Goal: Information Seeking & Learning: Learn about a topic

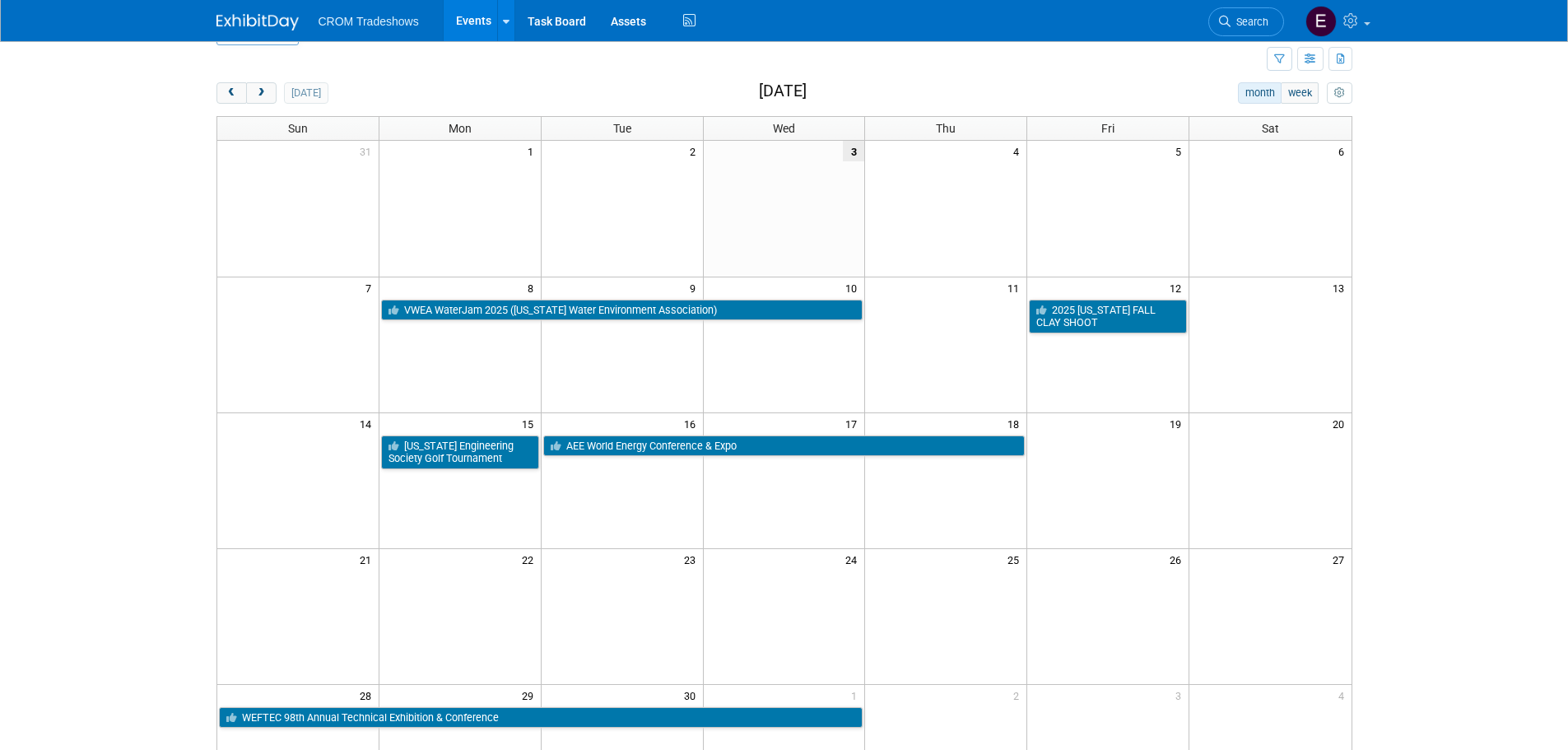
scroll to position [83, 0]
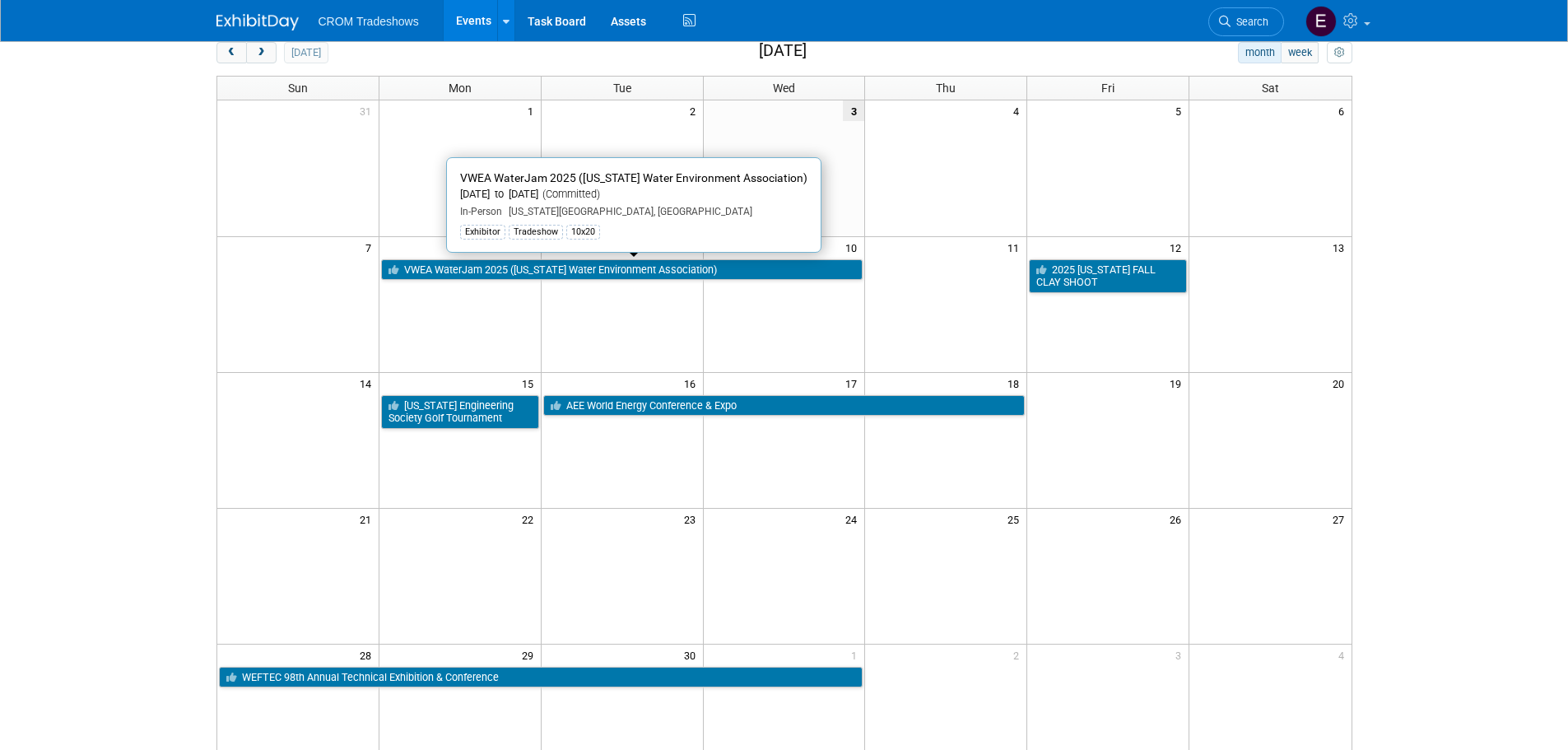
click at [615, 272] on link "VWEA WaterJam 2025 ([US_STATE] Water Environment Association)" at bounding box center [623, 270] width 482 height 21
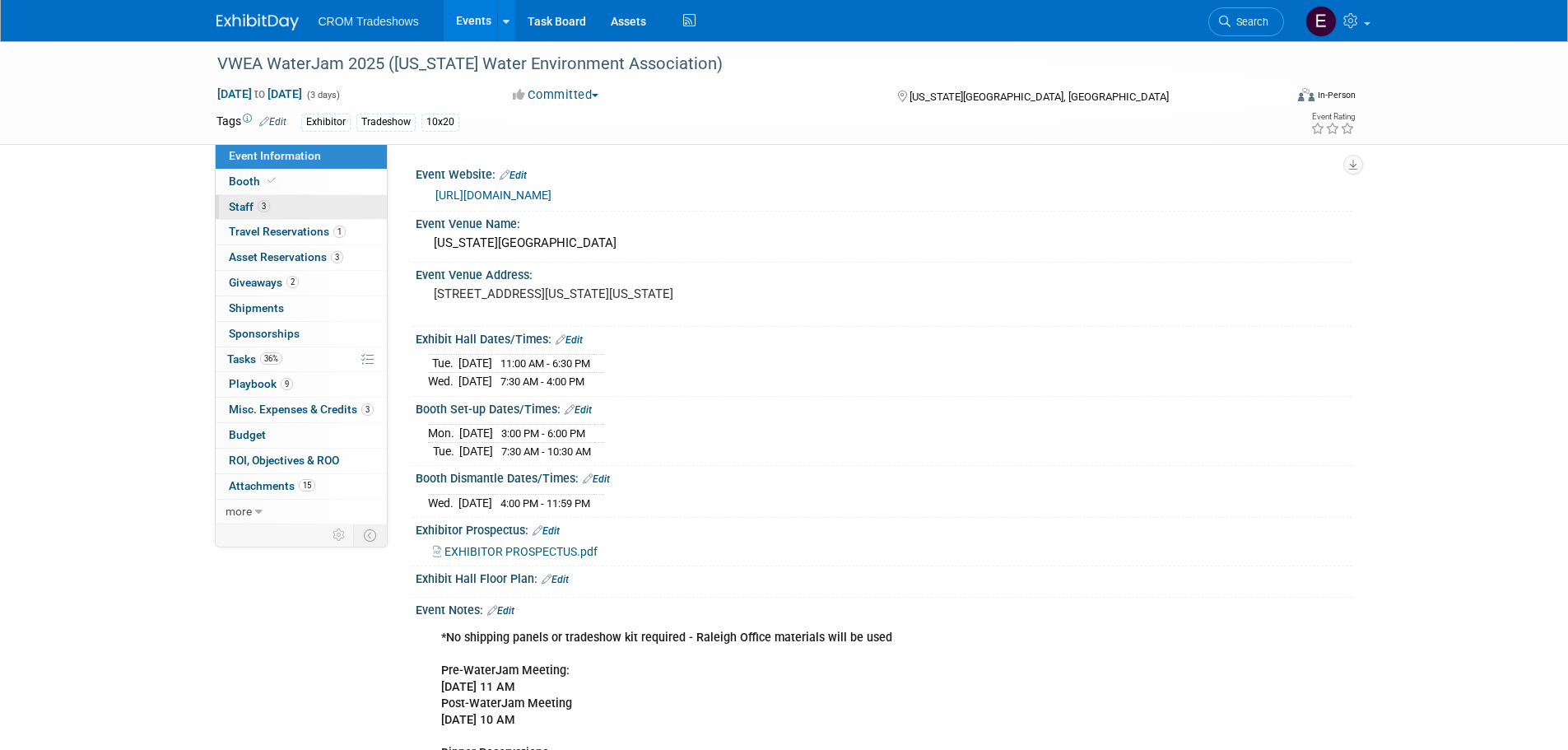
click at [305, 216] on link "3 Staff 3" at bounding box center [302, 207] width 172 height 25
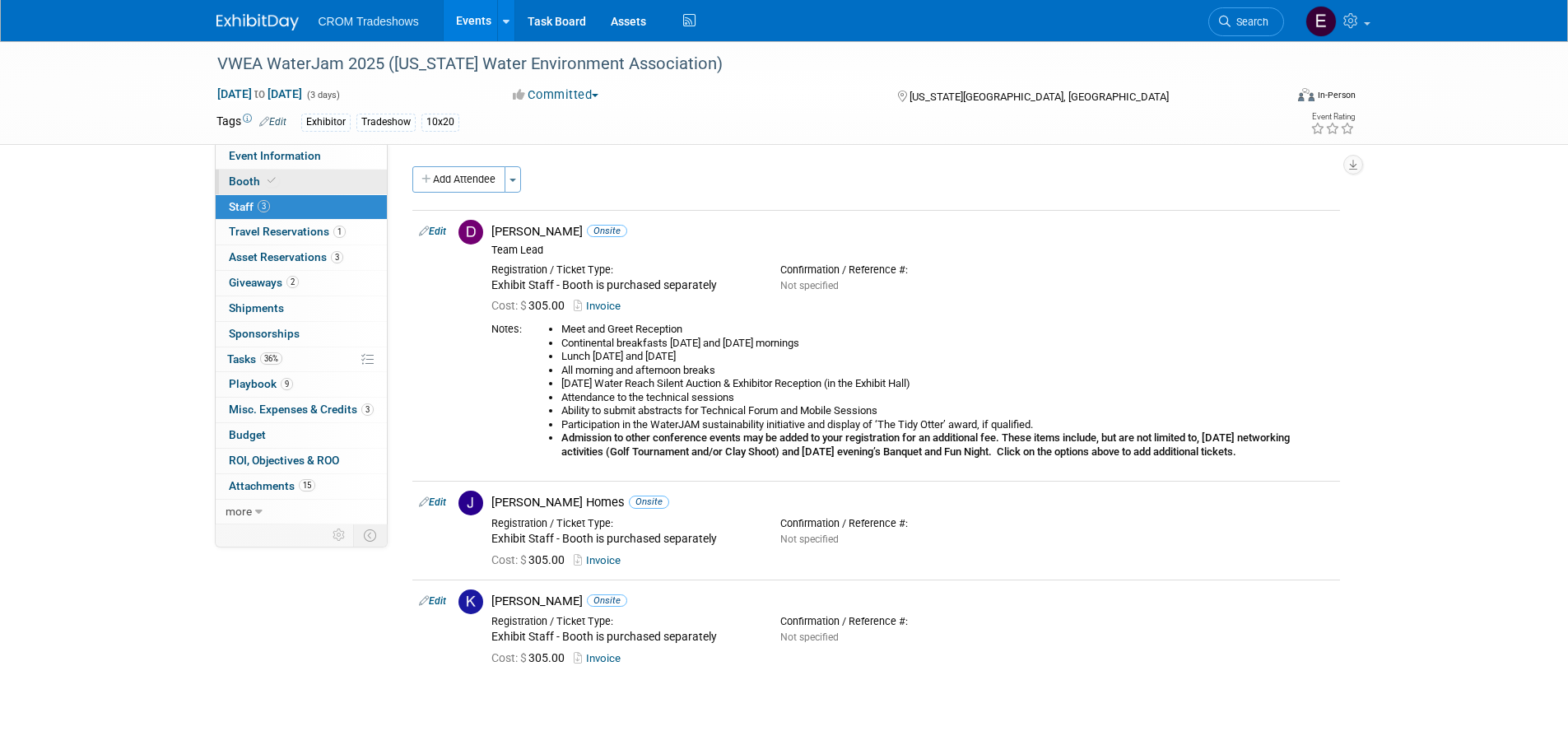
click at [326, 183] on link "Booth" at bounding box center [302, 182] width 172 height 25
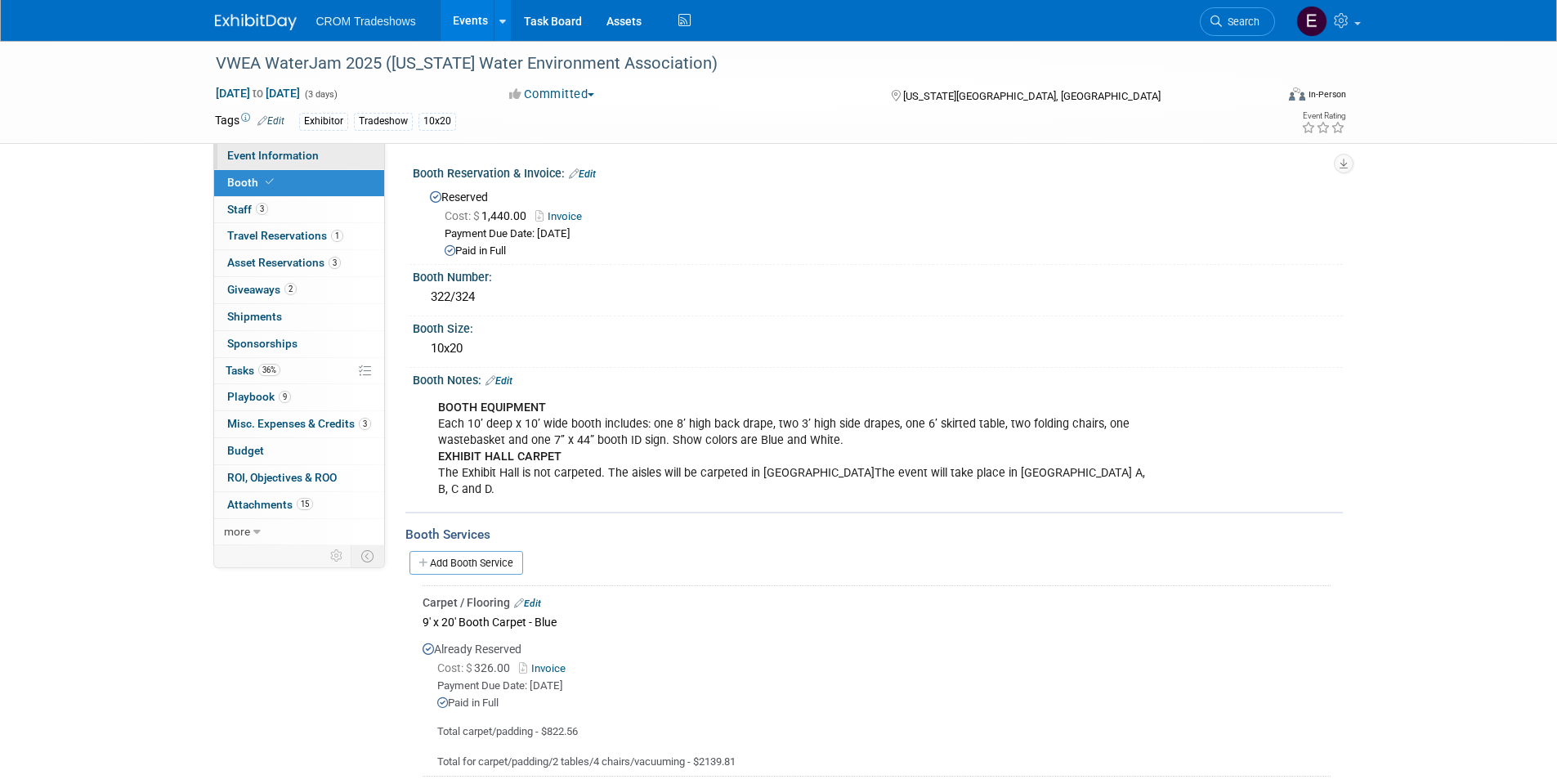
click at [299, 154] on span "Event Information" at bounding box center [273, 155] width 92 height 13
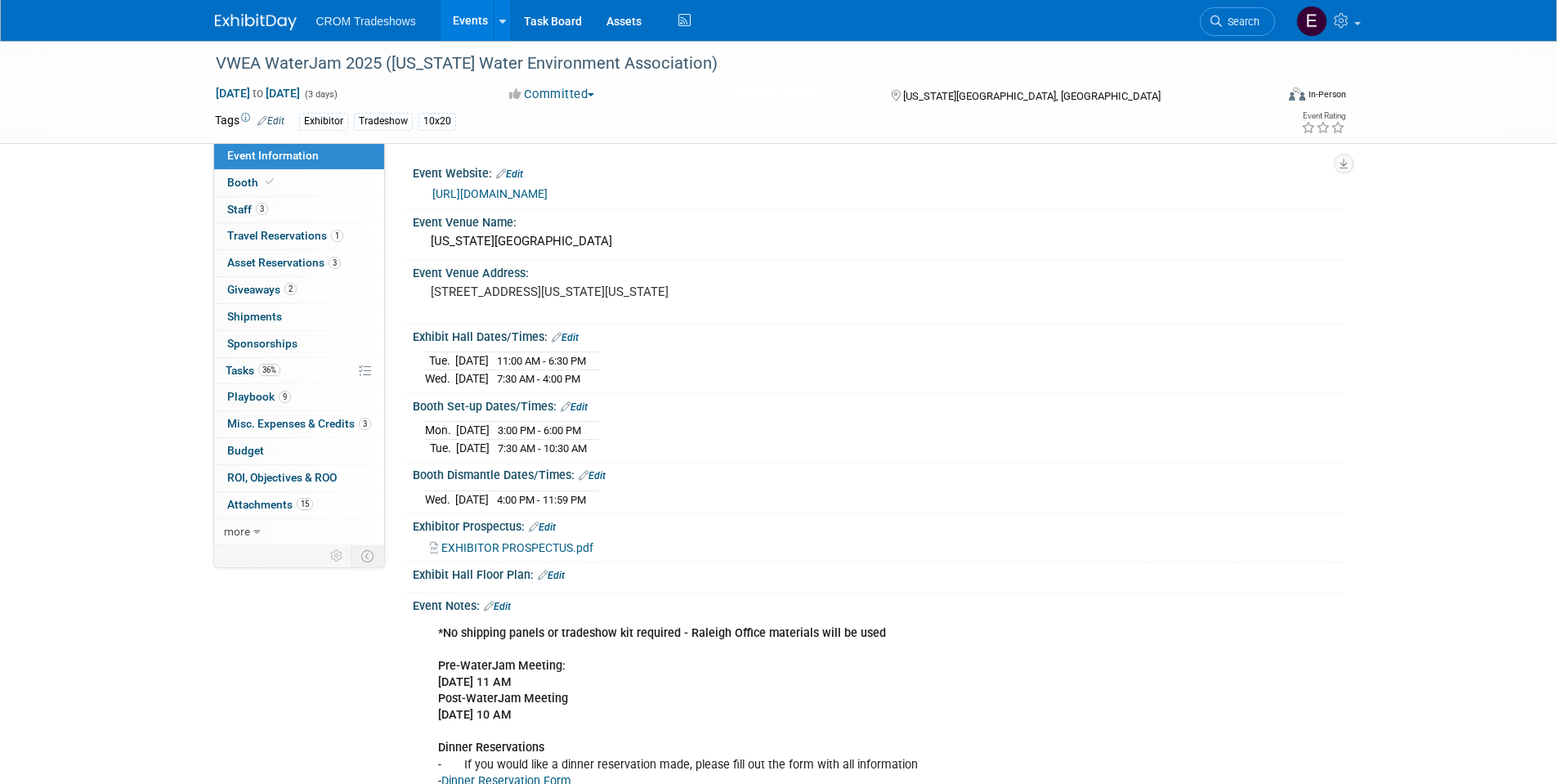
click at [548, 192] on link "https://www.vwea.org/events/EventDetails.aspx?id=1882271&group=" at bounding box center [490, 193] width 116 height 13
